Goal: Navigation & Orientation: Find specific page/section

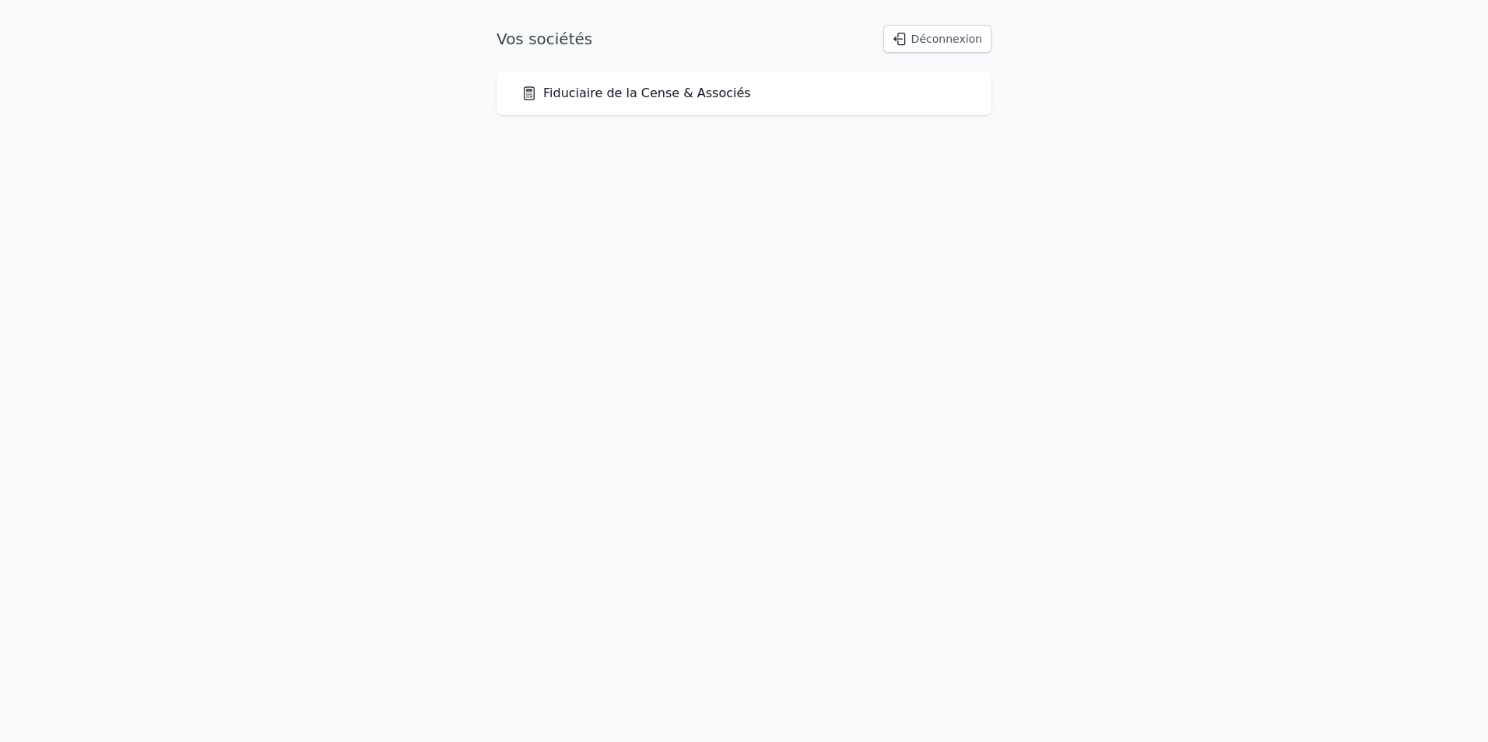
click at [675, 93] on link "Fiduciaire de la Cense & Associés" at bounding box center [636, 93] width 230 height 19
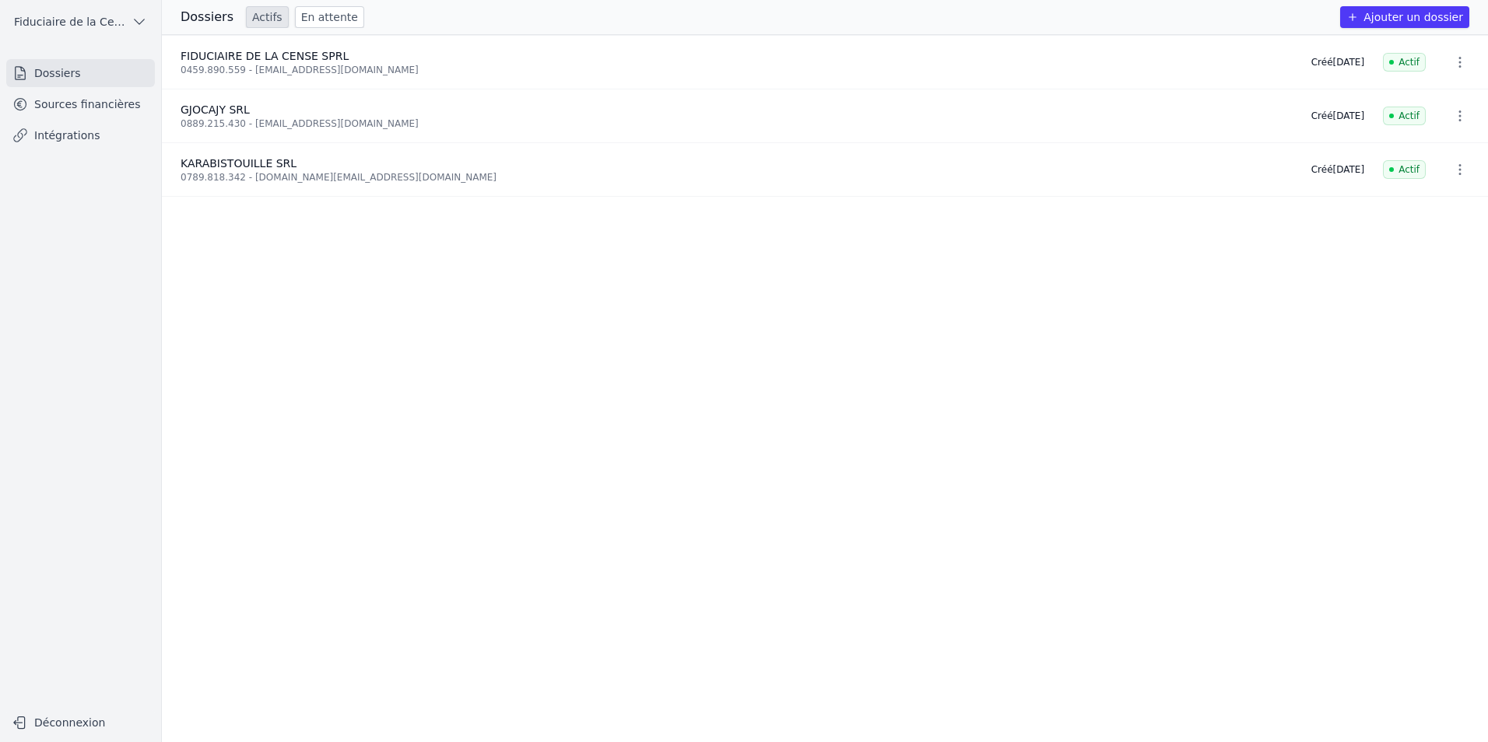
click at [261, 175] on div "0789.818.342 - [DOMAIN_NAME][EMAIL_ADDRESS][DOMAIN_NAME]" at bounding box center [737, 177] width 1112 height 12
click at [51, 107] on link "Sources financières" at bounding box center [80, 104] width 149 height 28
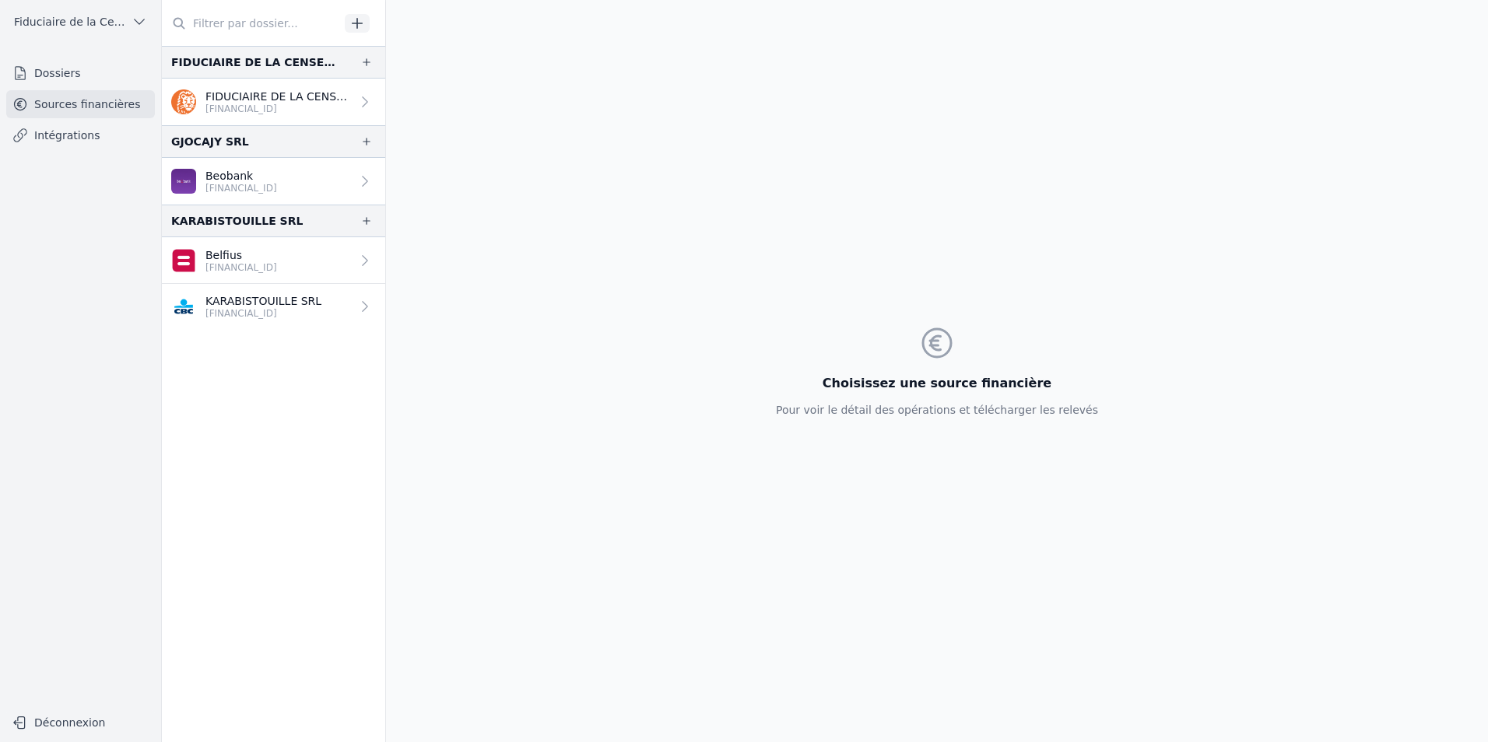
click at [228, 261] on p "Belfius" at bounding box center [241, 255] width 72 height 16
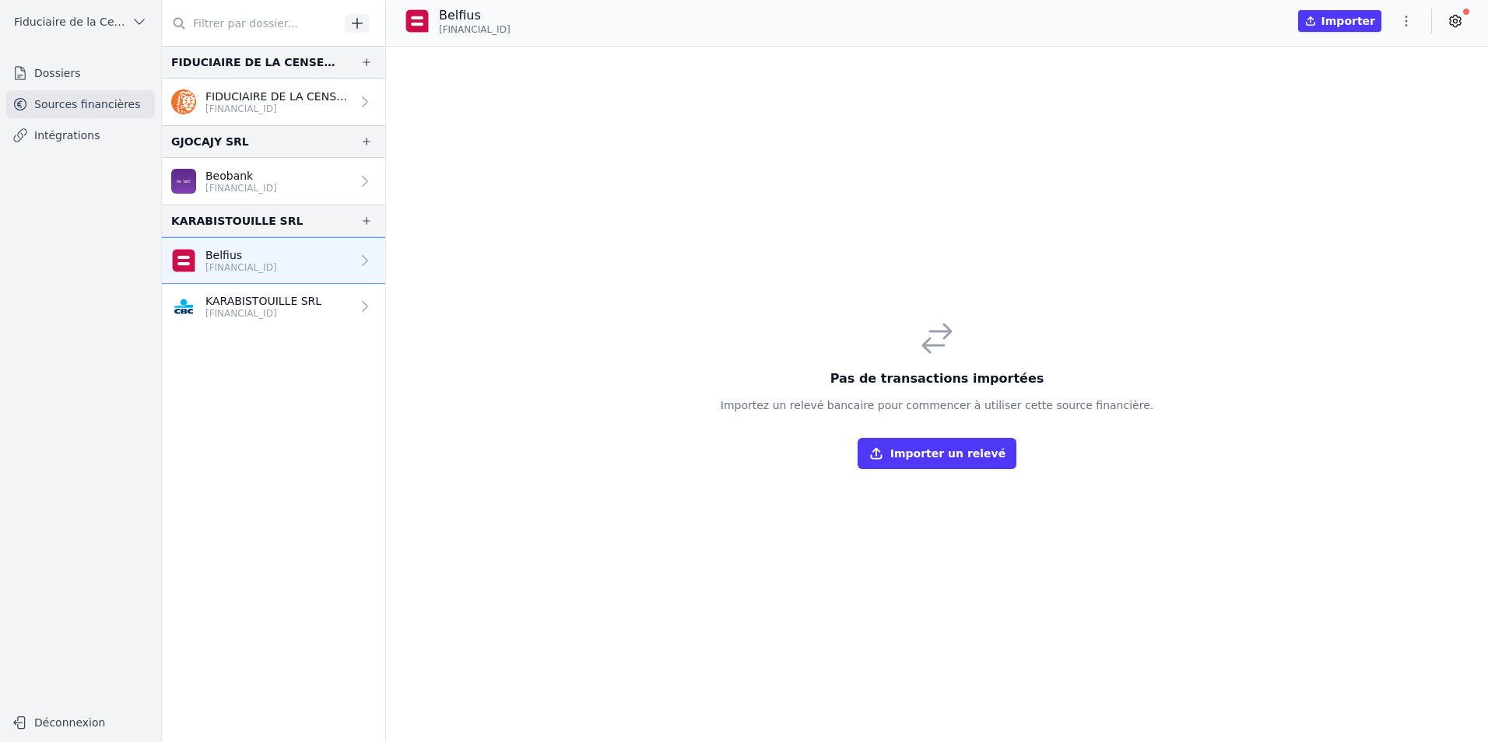
click at [240, 313] on p "[FINANCIAL_ID]" at bounding box center [263, 313] width 116 height 12
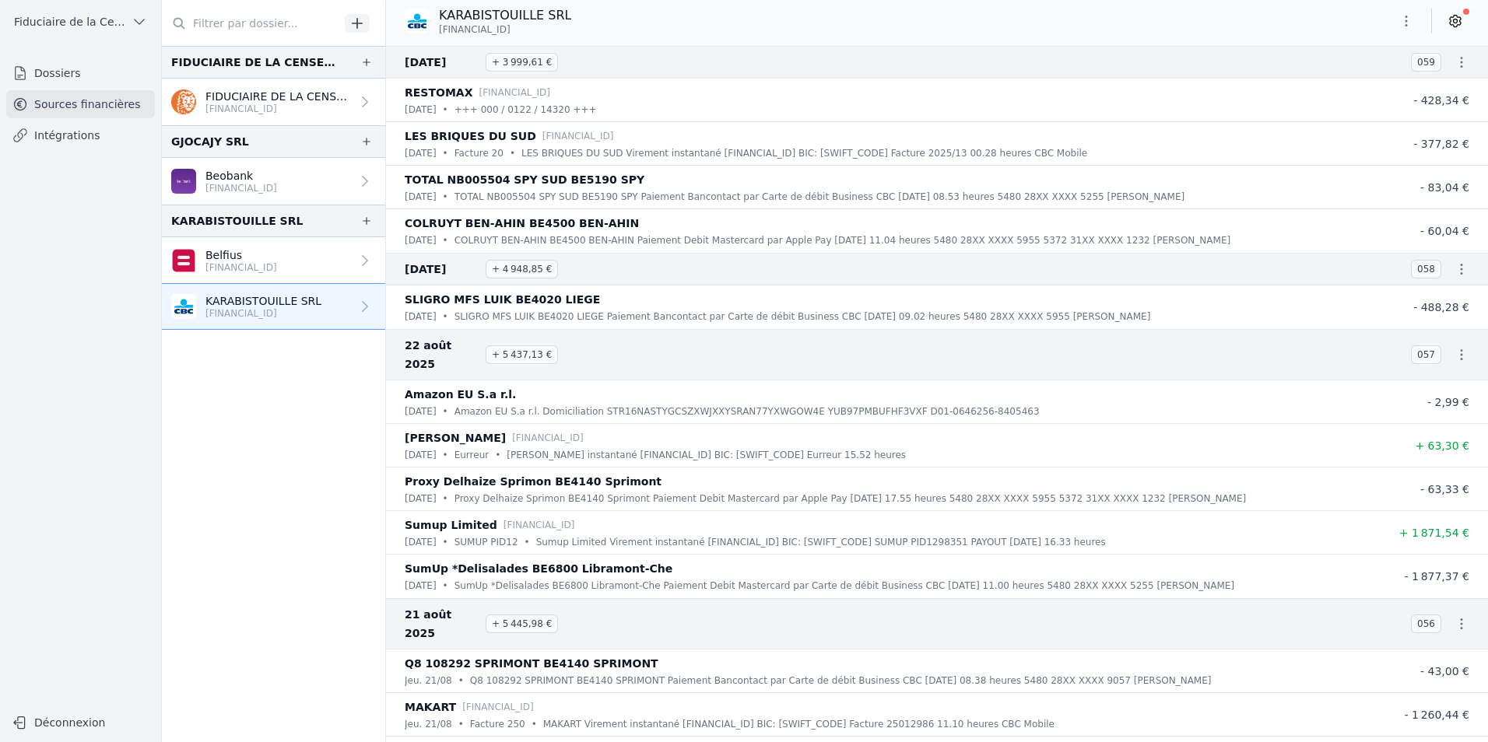
click at [246, 181] on p "Beobank" at bounding box center [241, 176] width 72 height 16
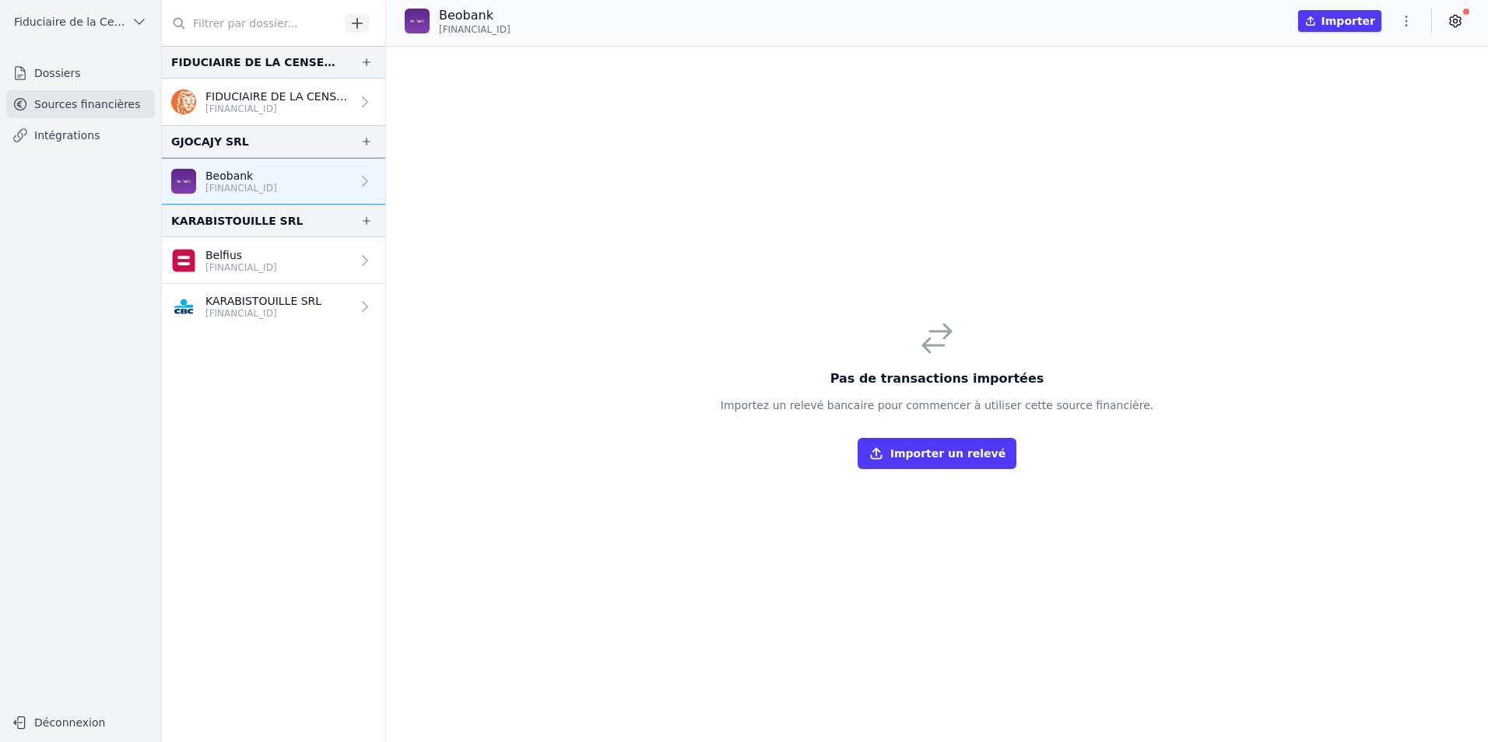
click at [251, 96] on p "FIDUCIAIRE DE LA CENSE SPRL" at bounding box center [278, 97] width 146 height 16
